Goal: Information Seeking & Learning: Learn about a topic

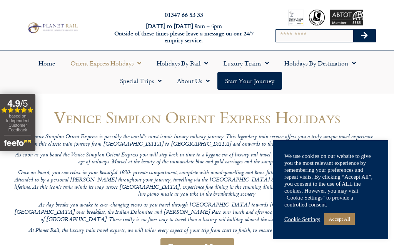
click at [158, 79] on span "Menu" at bounding box center [158, 81] width 8 height 14
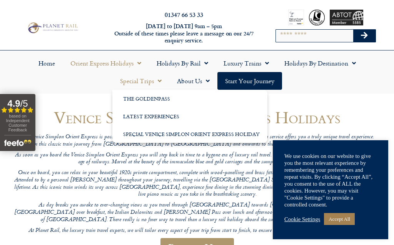
click at [166, 115] on link "Latest Experiences" at bounding box center [189, 116] width 155 height 18
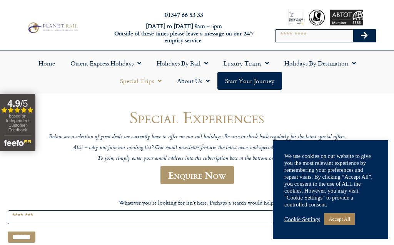
click at [261, 63] on span "Menu" at bounding box center [265, 63] width 8 height 14
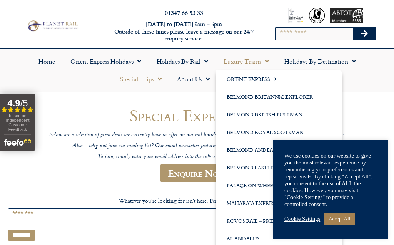
scroll to position [2, 0]
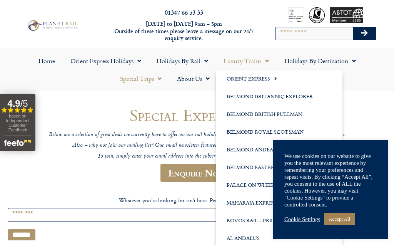
click at [277, 75] on span "Menu" at bounding box center [273, 78] width 7 height 13
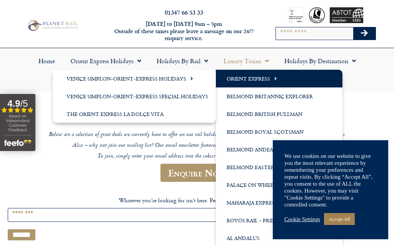
click at [144, 115] on link "The Orient Express La Dolce Vita" at bounding box center [134, 114] width 163 height 18
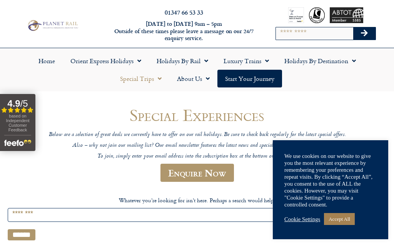
scroll to position [0, 0]
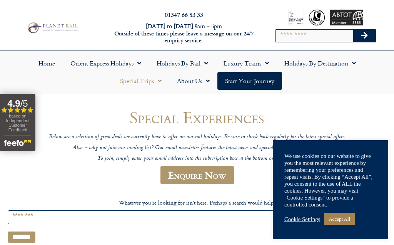
click at [348, 62] on span "Menu" at bounding box center [352, 63] width 8 height 14
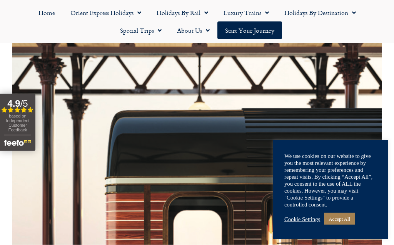
scroll to position [168, 0]
